Goal: Check status: Check status

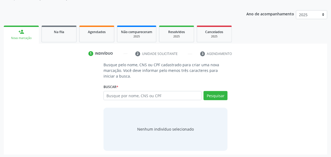
scroll to position [64, 0]
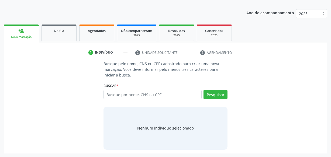
click at [101, 39] on link "Agendados" at bounding box center [96, 33] width 35 height 17
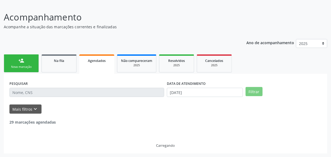
scroll to position [16, 0]
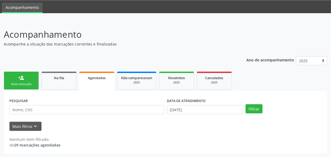
click at [113, 120] on form "PESQUISAR DATA DE ATENDIMENTO [DATE] Filtrar UNIDADE EXECUTANTE Selecione uma u…" at bounding box center [165, 114] width 312 height 34
click at [210, 113] on input "[DATE]" at bounding box center [205, 109] width 76 height 9
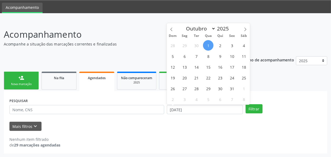
click at [206, 46] on span "1" at bounding box center [208, 45] width 11 height 11
type input "[DATE]"
click at [232, 48] on span "3" at bounding box center [232, 45] width 11 height 11
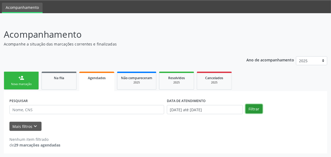
click at [258, 108] on button "Filtrar" at bounding box center [254, 108] width 17 height 9
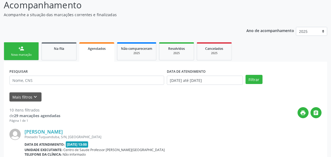
scroll to position [41, 0]
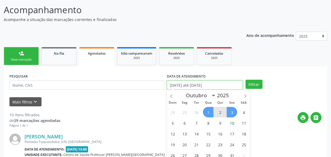
click at [224, 84] on input "[DATE] até [DATE]" at bounding box center [205, 85] width 76 height 9
click at [212, 112] on span "1" at bounding box center [208, 112] width 11 height 11
type input "[DATE]"
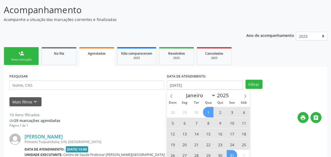
click at [230, 152] on span "31" at bounding box center [232, 155] width 11 height 11
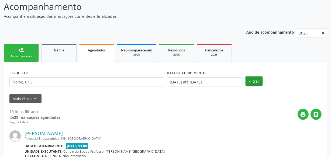
click at [258, 79] on button "Filtrar" at bounding box center [254, 81] width 17 height 9
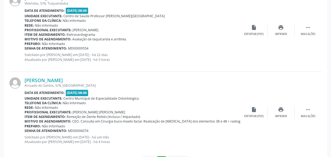
scroll to position [1271, 0]
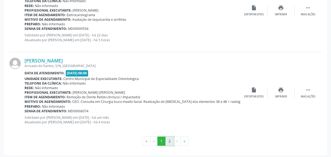
click at [169, 138] on button "2" at bounding box center [170, 141] width 8 height 9
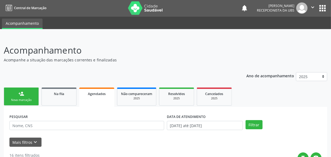
scroll to position [0, 0]
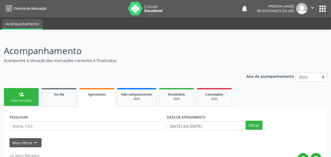
click at [19, 95] on div "person_add" at bounding box center [21, 94] width 6 height 6
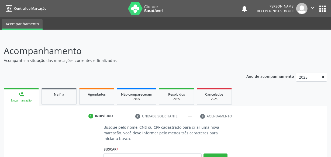
click at [314, 8] on icon "" at bounding box center [313, 8] width 6 height 6
click at [293, 33] on link "Sair" at bounding box center [299, 33] width 37 height 8
